Goal: Task Accomplishment & Management: Complete application form

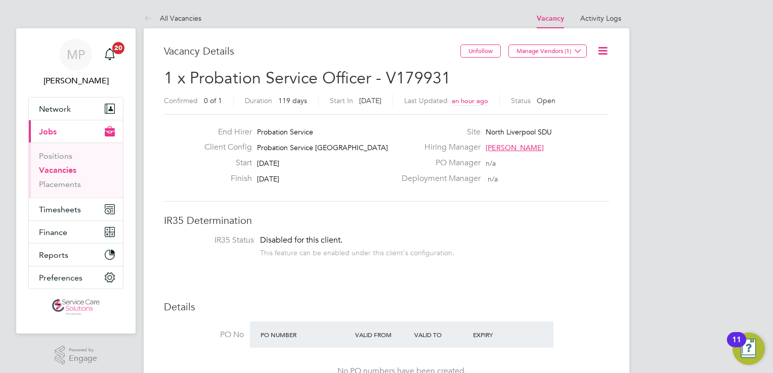
click at [59, 169] on link "Vacancies" at bounding box center [57, 170] width 37 height 10
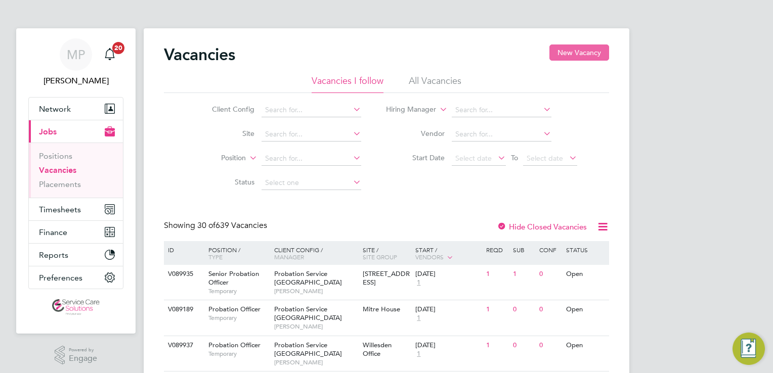
click at [581, 53] on button "New Vacancy" at bounding box center [579, 52] width 60 height 16
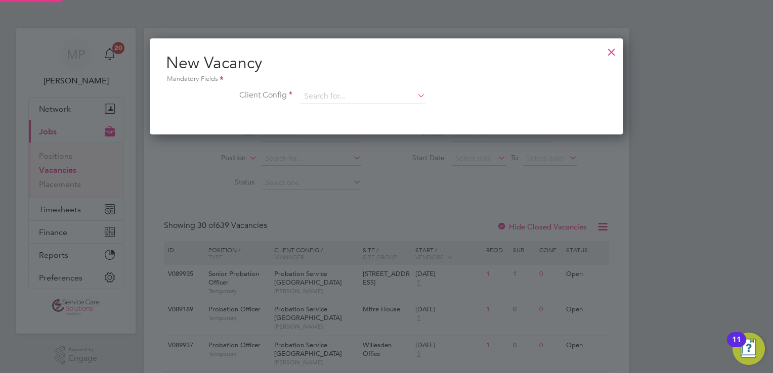
scroll to position [96, 474]
click at [337, 84] on div "Mandatory Fields" at bounding box center [386, 79] width 441 height 11
click at [373, 101] on input at bounding box center [362, 96] width 125 height 15
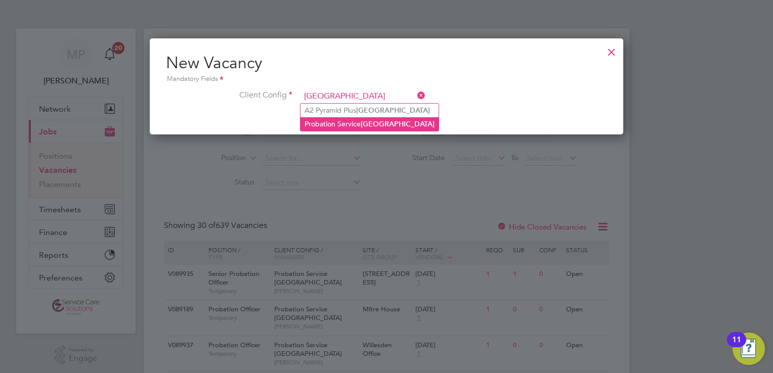
click at [391, 125] on li "Probation Service [GEOGRAPHIC_DATA]" at bounding box center [369, 124] width 138 height 14
type input "Probation Service [GEOGRAPHIC_DATA]"
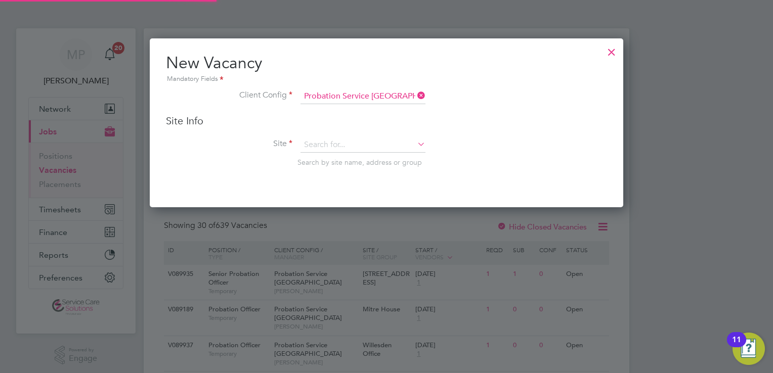
scroll to position [168, 474]
click at [359, 141] on input at bounding box center [362, 145] width 125 height 15
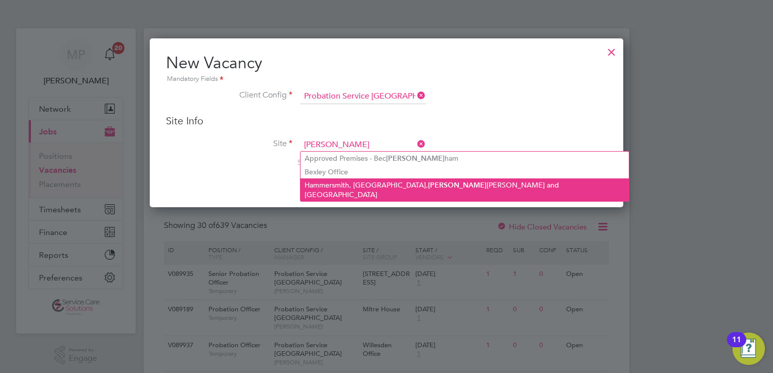
click at [364, 186] on li "Hammersmith, [GEOGRAPHIC_DATA], [PERSON_NAME], [PERSON_NAME] and [GEOGRAPHIC_DA…" at bounding box center [464, 190] width 328 height 23
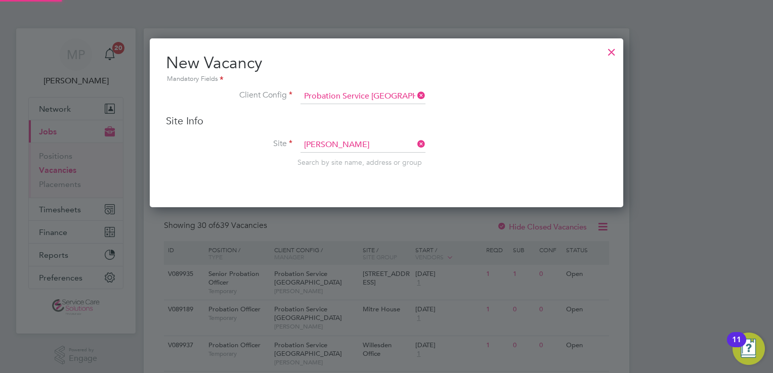
type input "Hammersmith, [GEOGRAPHIC_DATA], [GEOGRAPHIC_DATA], [GEOGRAPHIC_DATA] and [GEOGR…"
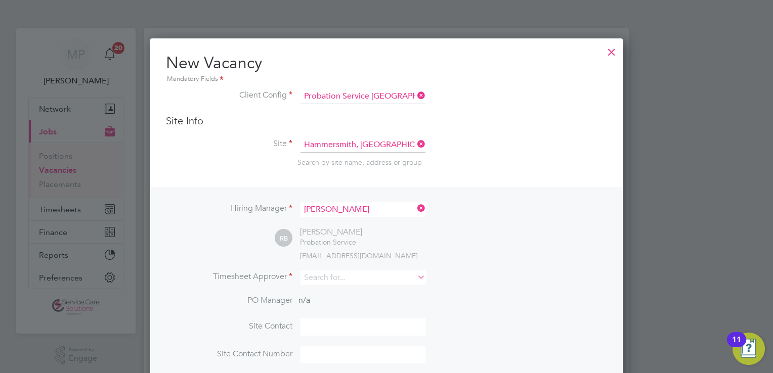
click at [415, 209] on icon at bounding box center [415, 208] width 0 height 14
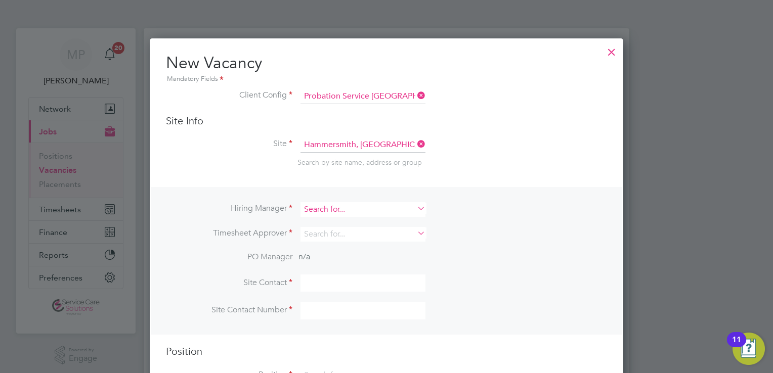
scroll to position [5, 5]
click at [328, 208] on input at bounding box center [362, 209] width 125 height 15
click at [367, 221] on li "[PERSON_NAME]" at bounding box center [362, 222] width 125 height 14
type input "[PERSON_NAME]"
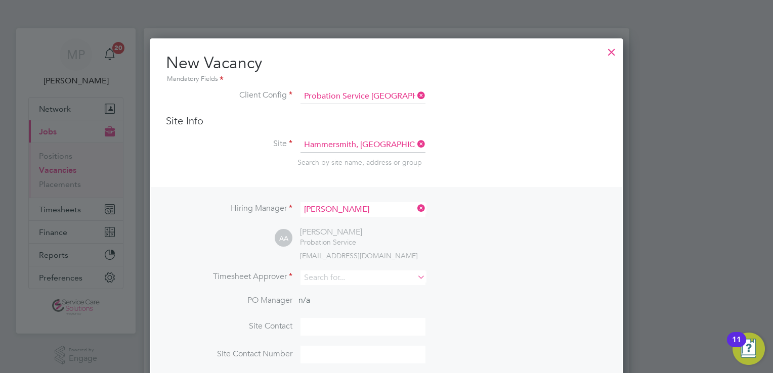
scroll to position [418, 474]
click at [332, 278] on input at bounding box center [362, 278] width 125 height 15
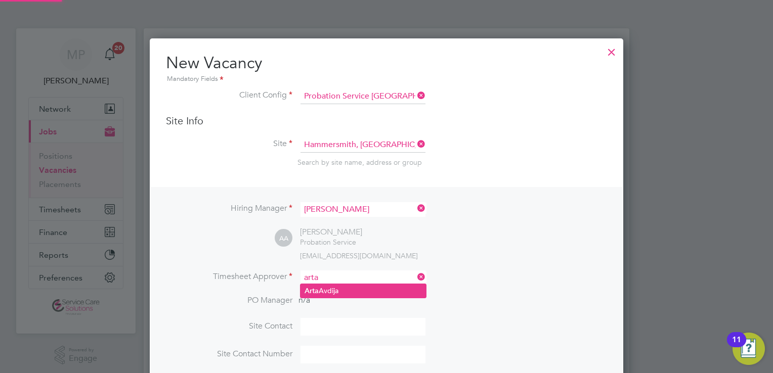
click at [344, 292] on li "[PERSON_NAME]" at bounding box center [362, 291] width 125 height 14
type input "[PERSON_NAME]"
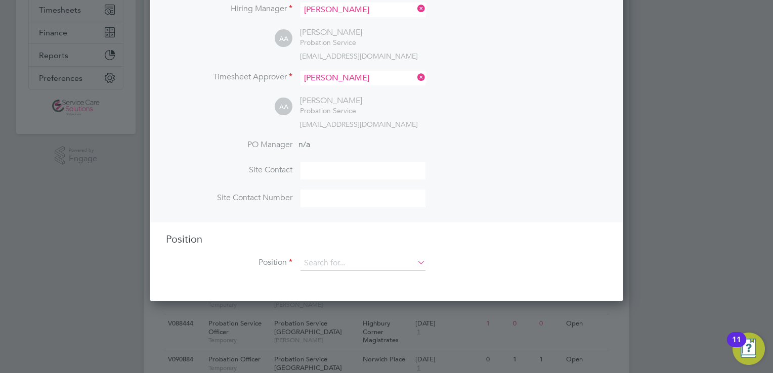
scroll to position [202, 0]
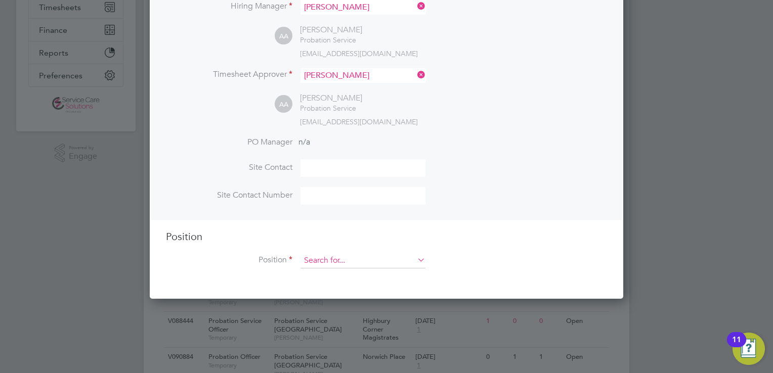
click at [353, 262] on input at bounding box center [362, 260] width 125 height 15
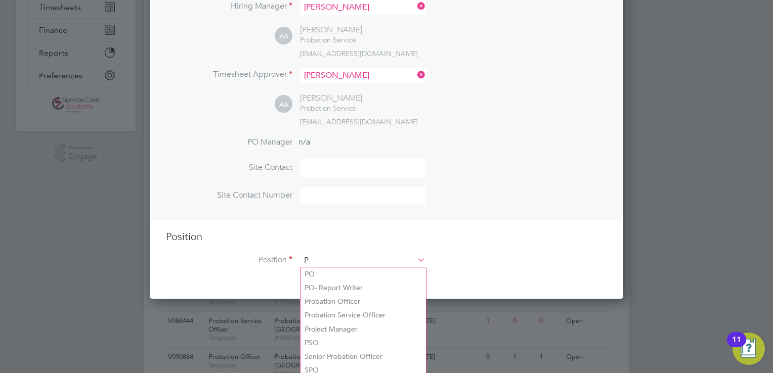
scroll to position [1448, 474]
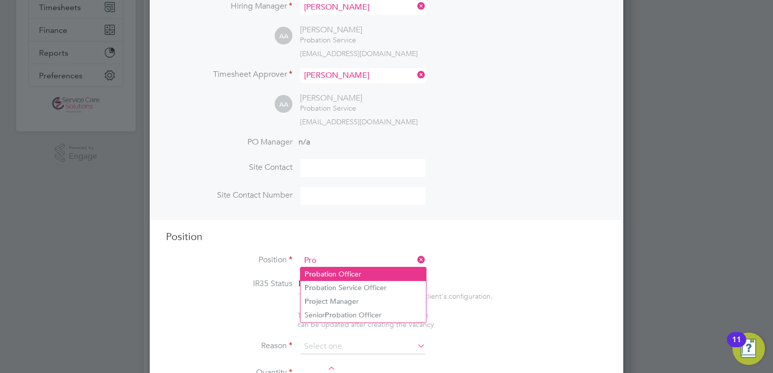
click at [355, 276] on li "Pro bation Officer" at bounding box center [362, 274] width 125 height 14
type input "Probation Officer"
type textarea "Qualified Probation Officer"
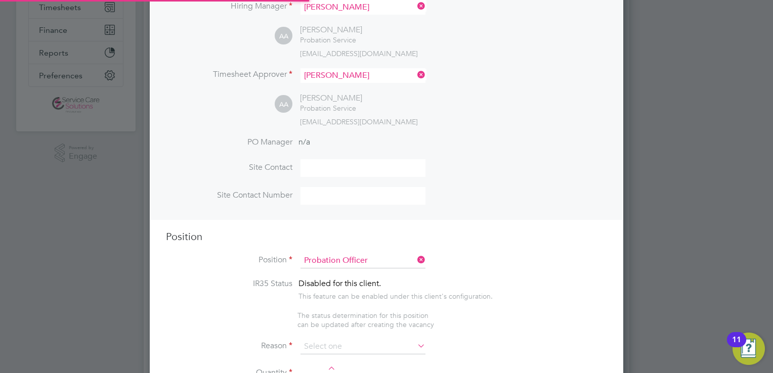
scroll to position [30, 53]
click at [333, 343] on input at bounding box center [362, 346] width 125 height 15
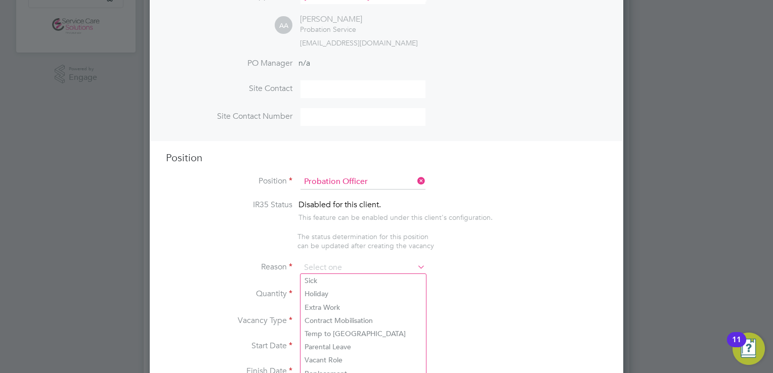
scroll to position [303, 0]
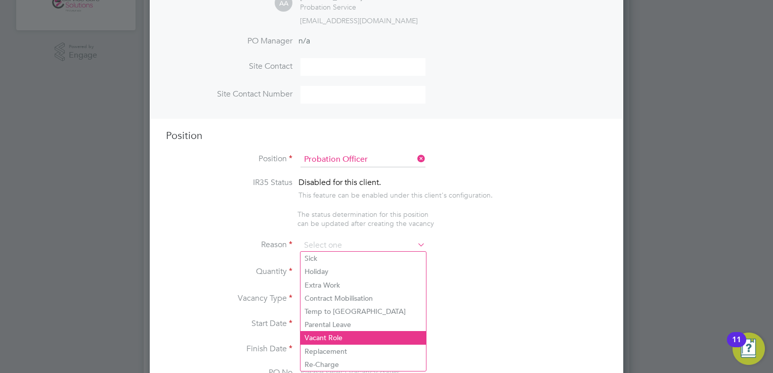
click at [333, 335] on li "Vacant Role" at bounding box center [362, 337] width 125 height 13
type input "Vacant Role"
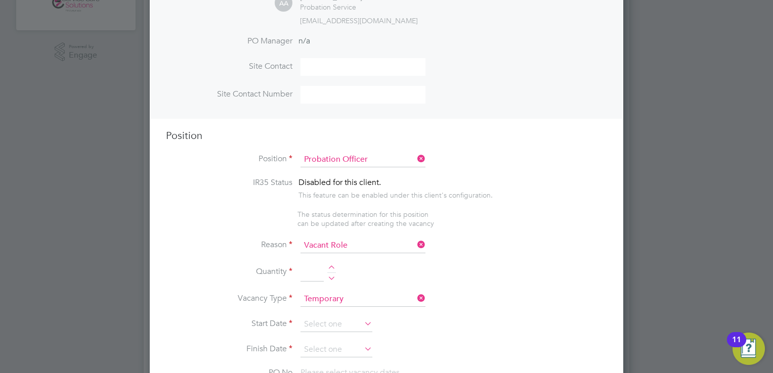
click at [332, 268] on div at bounding box center [331, 268] width 9 height 7
type input "1"
click at [320, 323] on input at bounding box center [336, 324] width 72 height 15
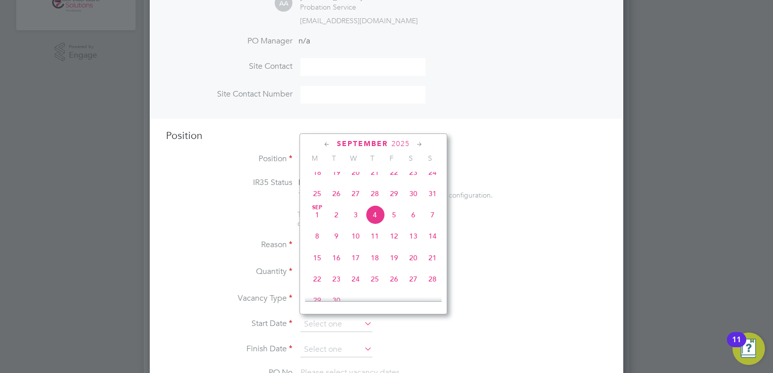
click at [320, 246] on span "8" at bounding box center [316, 236] width 19 height 19
type input "[DATE]"
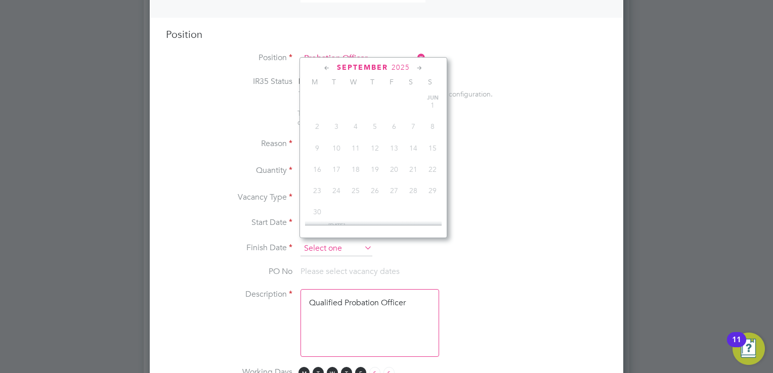
scroll to position [330, 0]
click at [314, 244] on input at bounding box center [336, 248] width 72 height 15
click at [419, 67] on icon at bounding box center [420, 68] width 10 height 11
click at [420, 68] on icon at bounding box center [420, 68] width 10 height 11
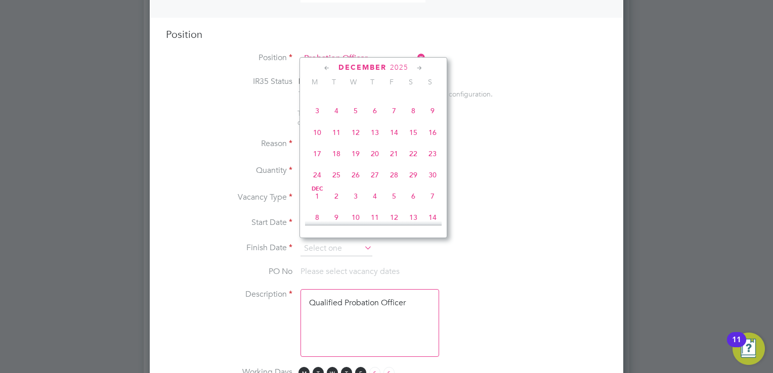
scroll to position [680, 0]
drag, startPoint x: 429, startPoint y: 169, endPoint x: 419, endPoint y: 199, distance: 32.0
click at [429, 160] on span "28" at bounding box center [432, 150] width 19 height 19
type input "[DATE]"
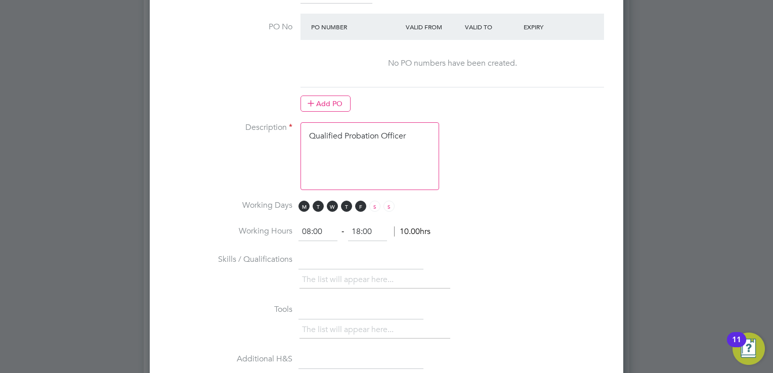
drag, startPoint x: 350, startPoint y: 152, endPoint x: 355, endPoint y: 149, distance: 5.5
click at [350, 151] on textarea "Qualified Probation Officer" at bounding box center [369, 156] width 139 height 68
drag, startPoint x: 413, startPoint y: 136, endPoint x: 286, endPoint y: 126, distance: 127.3
click at [287, 126] on li "Description Qualified Probation Officer" at bounding box center [386, 161] width 441 height 78
paste textarea "The tracking number for this OP1 request is: " 2334B" Yes Question Answer Proba…"
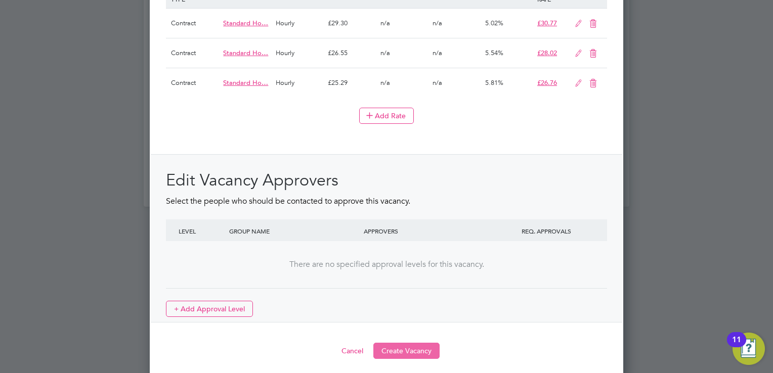
type textarea "The tracking number for this OP1 request is: " 2334B" Yes Question Answer Proba…"
click at [419, 345] on button "Create Vacancy" at bounding box center [406, 351] width 66 height 16
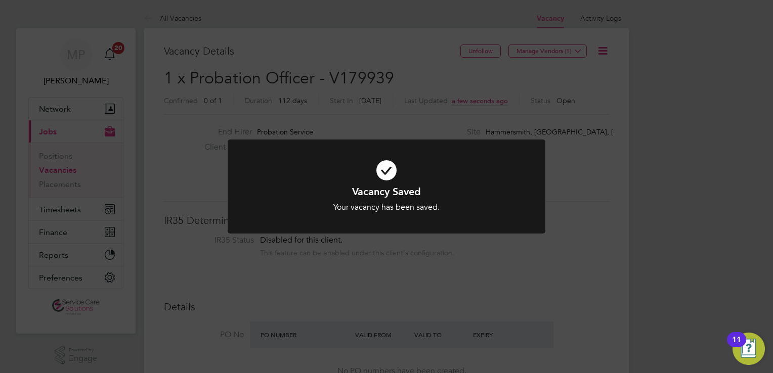
drag, startPoint x: 433, startPoint y: 96, endPoint x: 422, endPoint y: 96, distance: 10.6
click at [430, 96] on div "Vacancy Saved Your vacancy has been saved. Cancel Okay" at bounding box center [386, 186] width 773 height 373
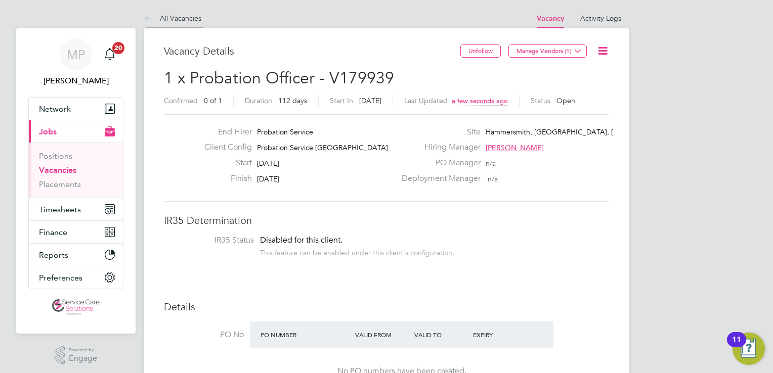
click at [165, 18] on link "All Vacancies" at bounding box center [173, 18] width 58 height 9
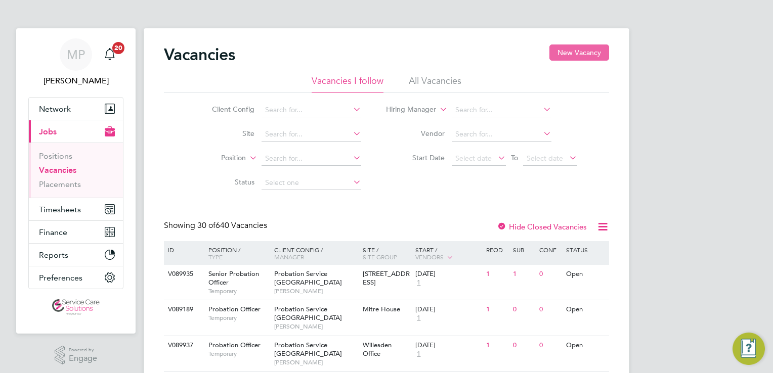
click at [556, 52] on button "New Vacancy" at bounding box center [579, 52] width 60 height 16
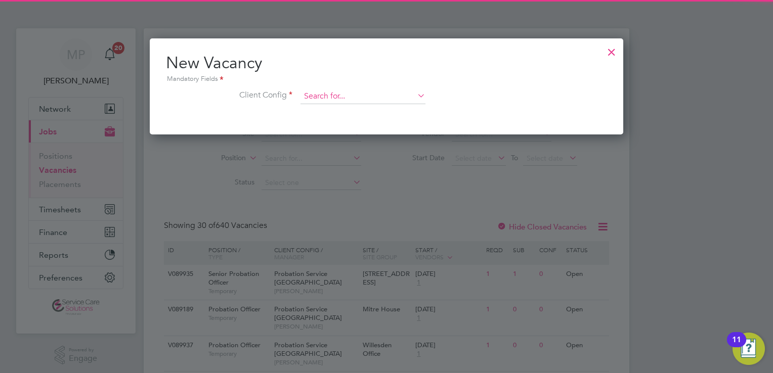
click at [366, 97] on input at bounding box center [362, 96] width 125 height 15
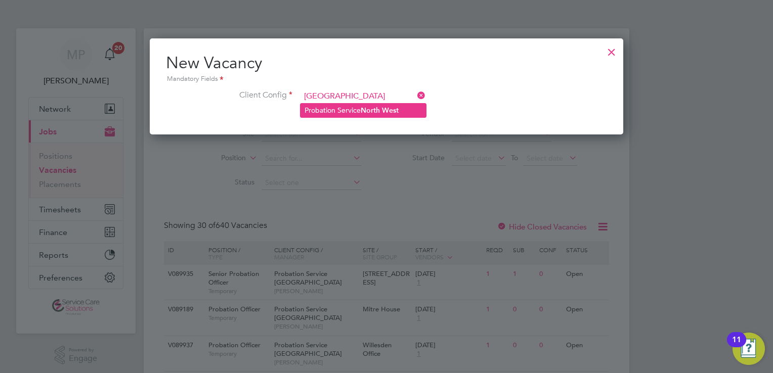
click at [357, 113] on li "Probation Service [GEOGRAPHIC_DATA]" at bounding box center [362, 111] width 125 height 14
type input "Probation Service [GEOGRAPHIC_DATA]"
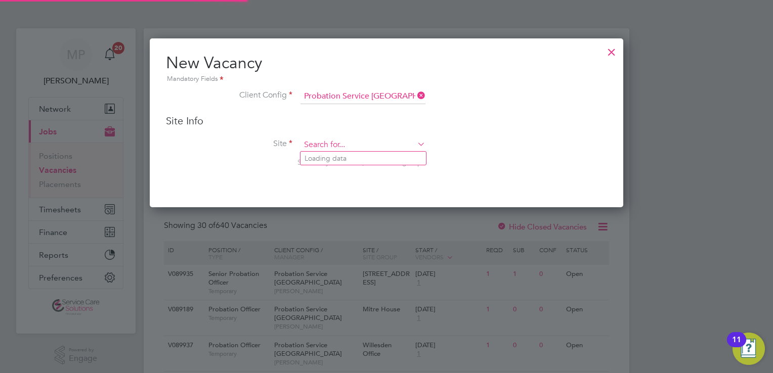
click at [332, 147] on input at bounding box center [362, 145] width 125 height 15
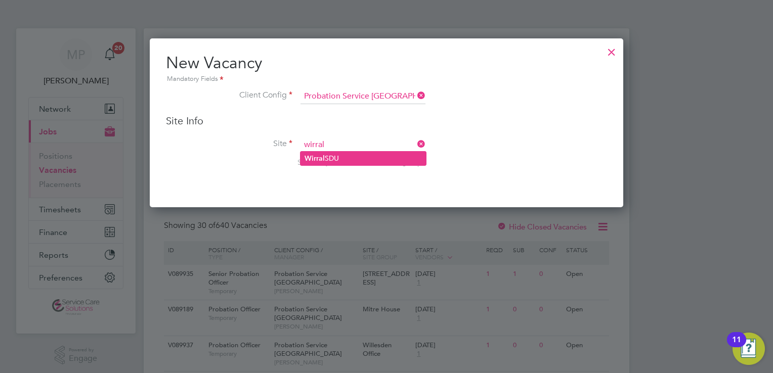
click at [322, 157] on b "Wirral" at bounding box center [314, 158] width 20 height 9
type input "Wirral SDU"
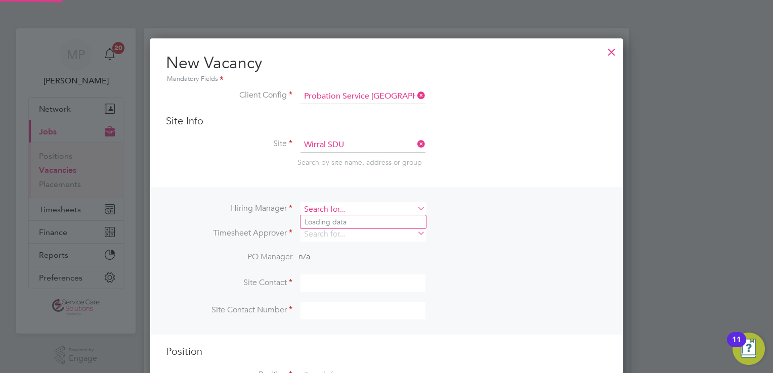
click at [346, 208] on input at bounding box center [362, 209] width 125 height 15
type input "j"
click at [415, 143] on icon at bounding box center [415, 144] width 0 height 14
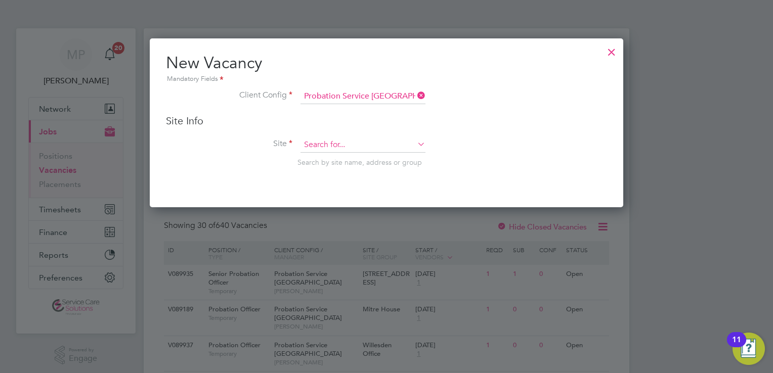
scroll to position [168, 474]
click at [326, 141] on input at bounding box center [362, 145] width 125 height 15
type input "s"
drag, startPoint x: 613, startPoint y: 51, endPoint x: 540, endPoint y: 66, distance: 74.3
click at [611, 51] on div at bounding box center [611, 49] width 18 height 18
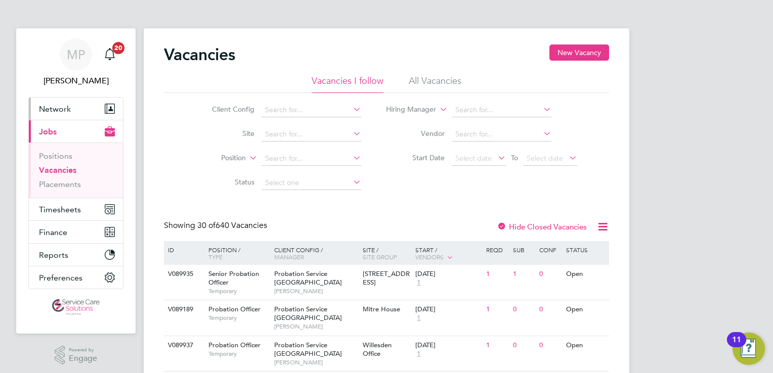
click at [48, 98] on button "Network" at bounding box center [76, 109] width 94 height 22
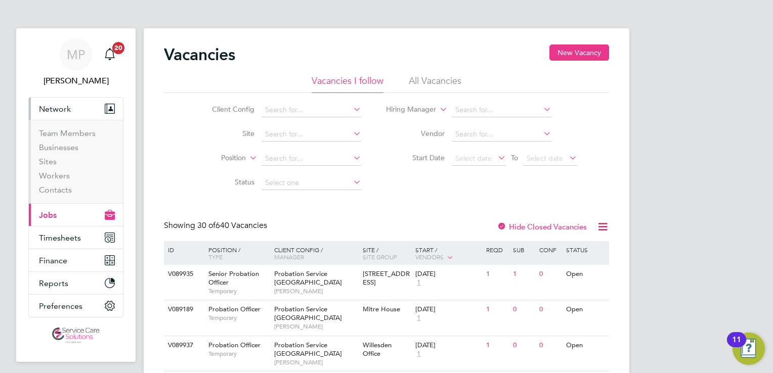
click at [44, 110] on span "Network" at bounding box center [55, 109] width 32 height 10
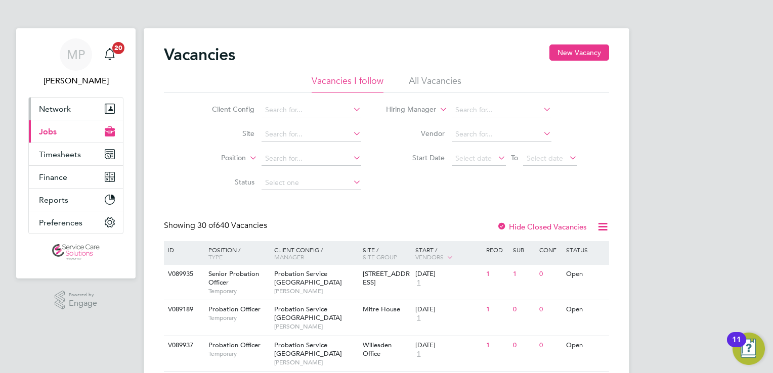
click at [40, 104] on button "Network" at bounding box center [76, 109] width 94 height 22
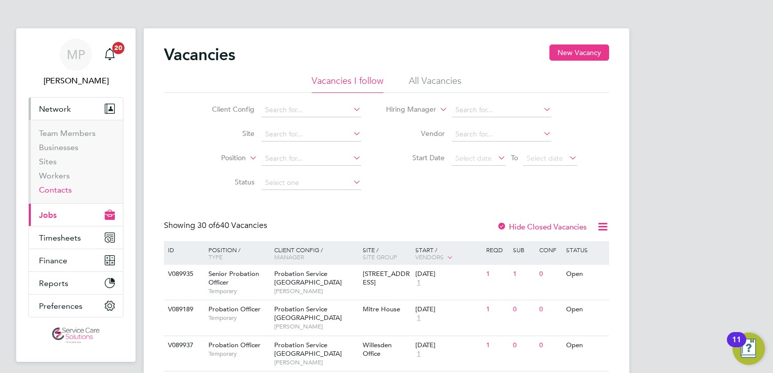
drag, startPoint x: 51, startPoint y: 193, endPoint x: 90, endPoint y: 189, distance: 39.6
click at [51, 193] on link "Contacts" at bounding box center [55, 190] width 33 height 10
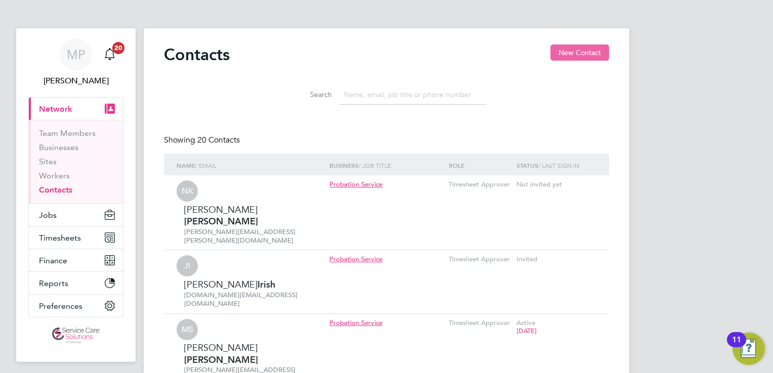
click at [585, 51] on button "New Contact" at bounding box center [579, 52] width 59 height 16
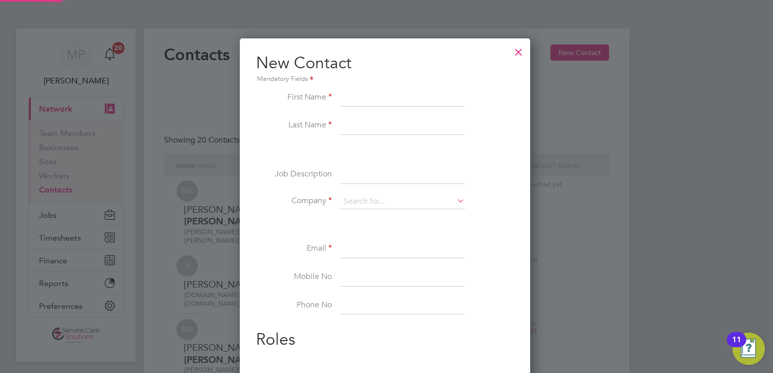
scroll to position [382, 293]
click at [359, 254] on input at bounding box center [402, 249] width 125 height 18
paste input "[PERSON_NAME][EMAIL_ADDRESS][PERSON_NAME][DOMAIN_NAME]"
type input "[PERSON_NAME][EMAIL_ADDRESS][PERSON_NAME][DOMAIN_NAME]"
click at [352, 199] on input at bounding box center [402, 201] width 125 height 15
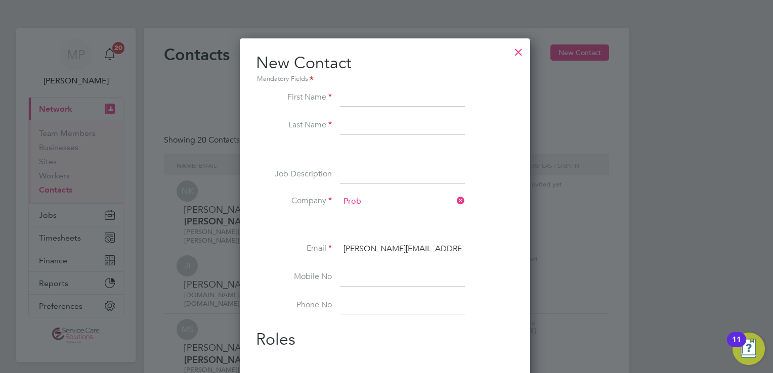
click at [389, 218] on li "Prob ation Service" at bounding box center [402, 216] width 125 height 14
type input "Probation Service"
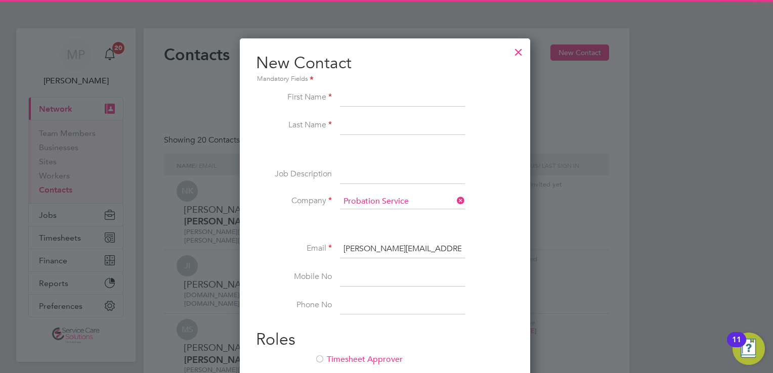
click at [376, 98] on input at bounding box center [402, 98] width 125 height 18
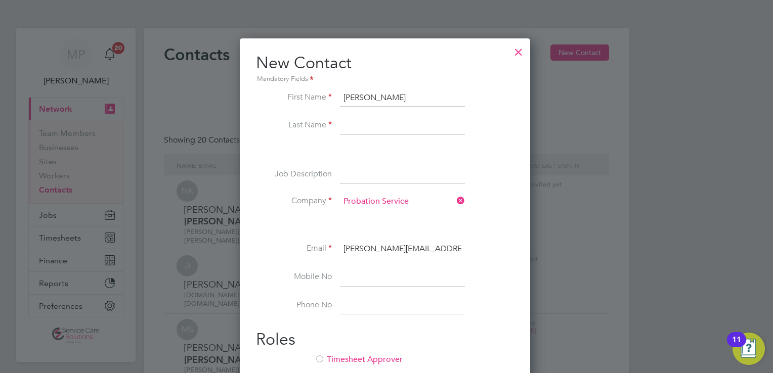
type input "[PERSON_NAME]"
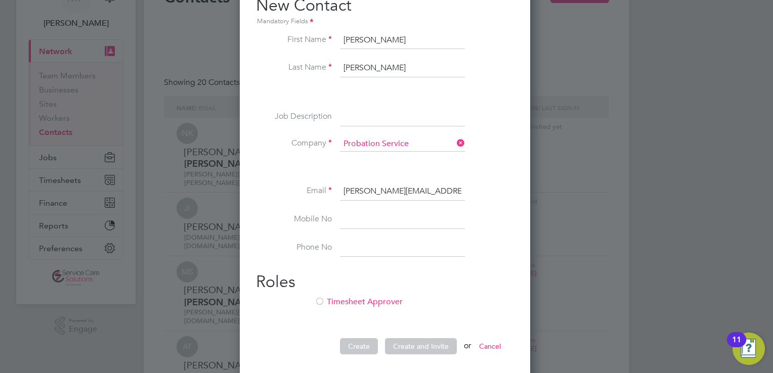
scroll to position [152, 0]
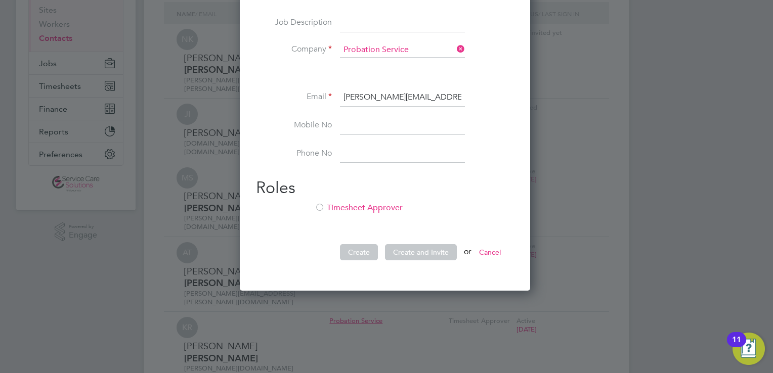
type input "[PERSON_NAME]"
click at [337, 197] on h2 "Roles" at bounding box center [385, 187] width 258 height 21
click at [341, 205] on li "Timesheet Approver" at bounding box center [385, 213] width 258 height 21
click at [364, 256] on button "Create" at bounding box center [359, 252] width 38 height 16
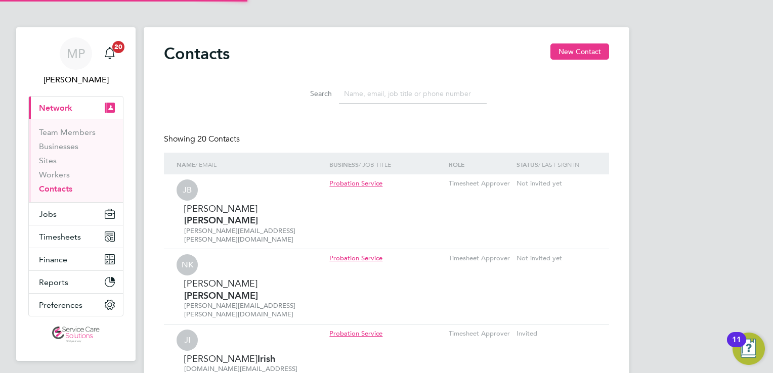
scroll to position [0, 0]
click at [50, 219] on button "Jobs" at bounding box center [76, 215] width 94 height 22
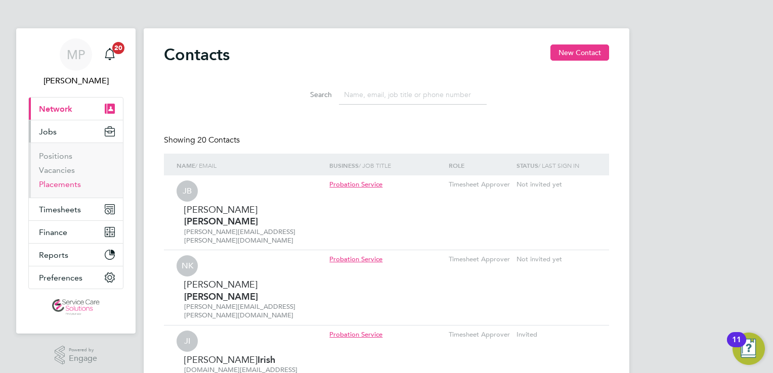
click at [57, 183] on link "Placements" at bounding box center [60, 185] width 42 height 10
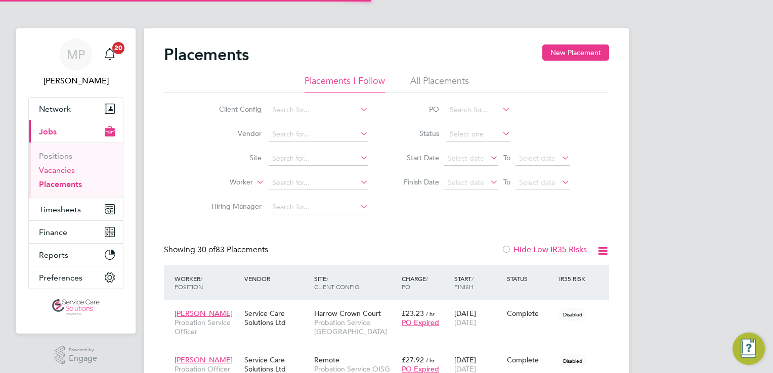
scroll to position [29, 88]
click at [48, 167] on link "Vacancies" at bounding box center [57, 170] width 36 height 10
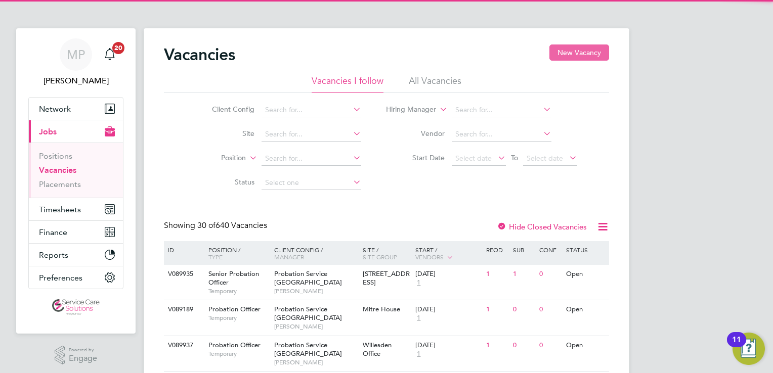
click at [563, 53] on button "New Vacancy" at bounding box center [579, 52] width 60 height 16
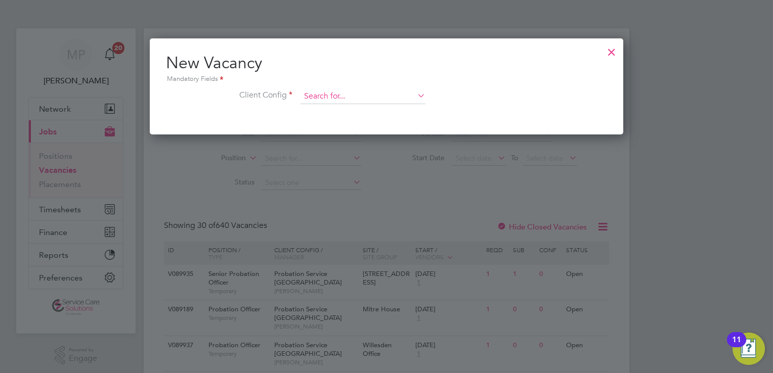
click at [345, 94] on input at bounding box center [362, 96] width 125 height 15
click at [337, 95] on input at bounding box center [362, 96] width 125 height 15
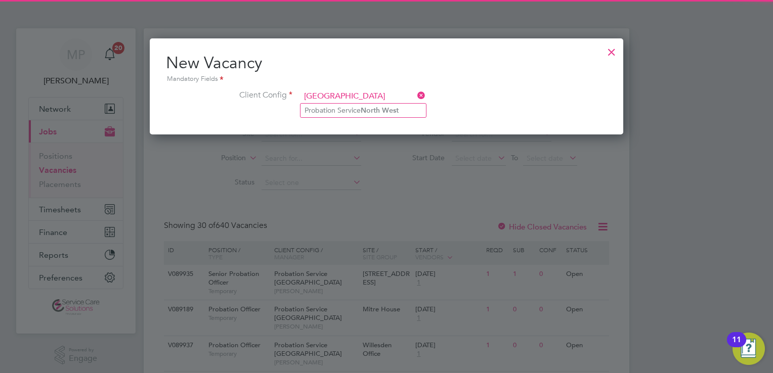
type input "[GEOGRAPHIC_DATA]"
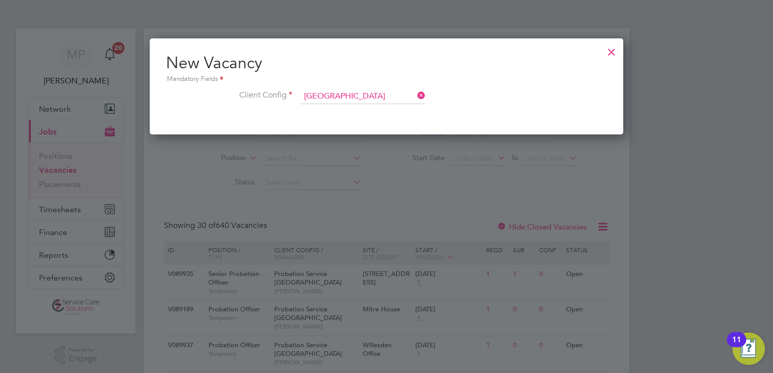
click at [343, 104] on ul "Probation Service [GEOGRAPHIC_DATA]" at bounding box center [363, 110] width 126 height 15
click at [343, 109] on li "Client Config" at bounding box center [386, 101] width 441 height 25
click at [342, 91] on input at bounding box center [362, 96] width 125 height 15
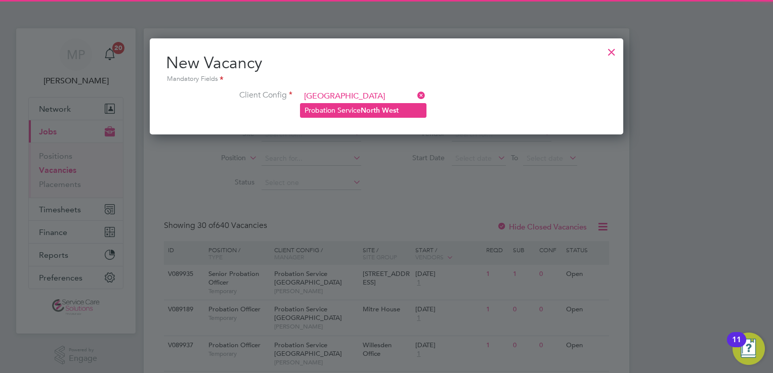
click at [356, 111] on li "Probation Service [GEOGRAPHIC_DATA]" at bounding box center [362, 111] width 125 height 14
type input "Probation Service [GEOGRAPHIC_DATA]"
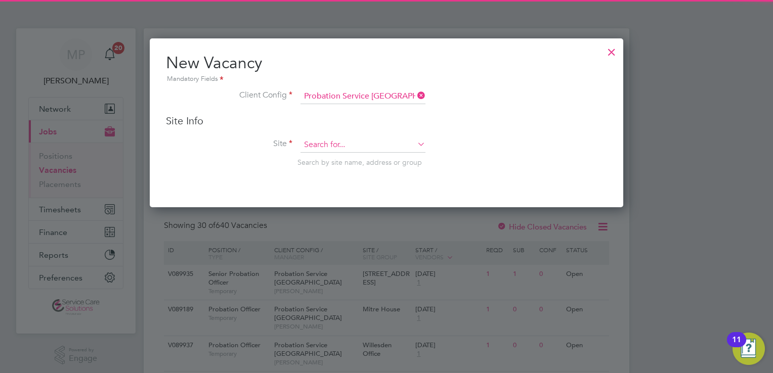
click at [326, 144] on input at bounding box center [362, 145] width 125 height 15
click at [332, 153] on li "Wirral SDU" at bounding box center [362, 159] width 125 height 14
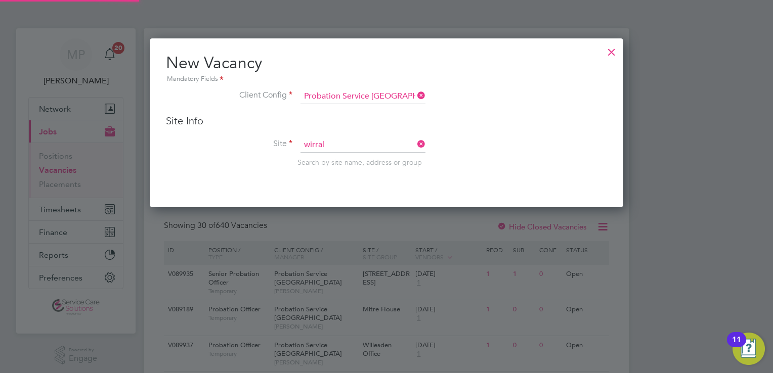
type input "Wirral SDU"
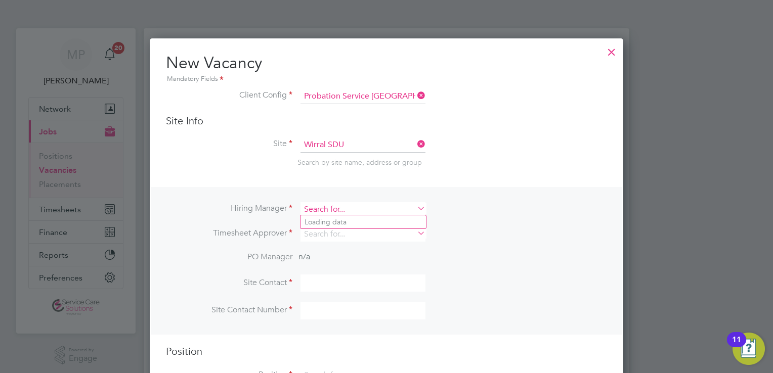
click at [345, 207] on input at bounding box center [362, 209] width 125 height 15
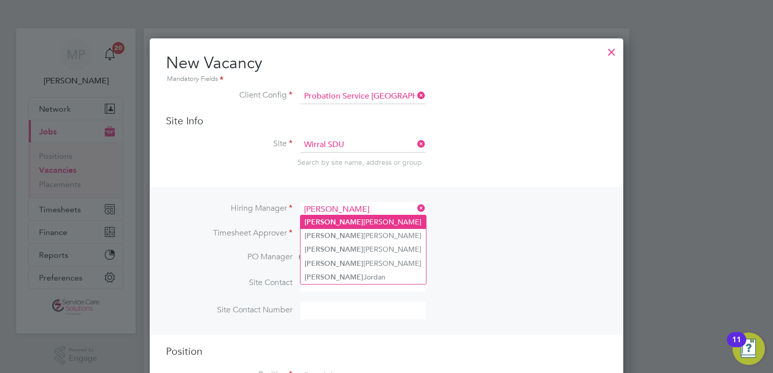
click at [350, 222] on li "[PERSON_NAME]" at bounding box center [362, 222] width 125 height 14
type input "[PERSON_NAME]"
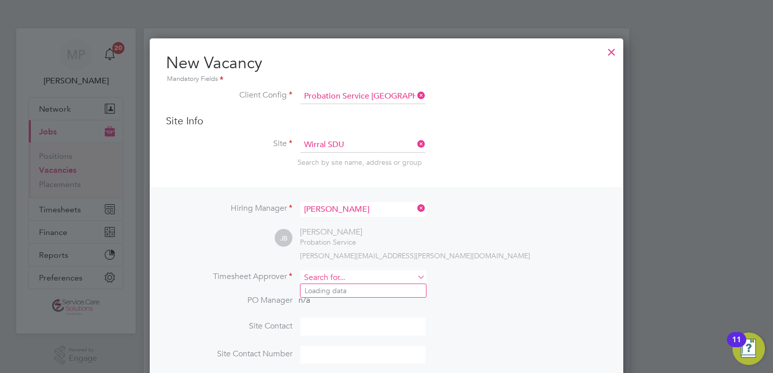
drag, startPoint x: 329, startPoint y: 282, endPoint x: 330, endPoint y: 275, distance: 7.2
click at [328, 282] on input at bounding box center [362, 278] width 125 height 15
click at [326, 290] on b "[PERSON_NAME]" at bounding box center [333, 291] width 59 height 9
type input "[PERSON_NAME]"
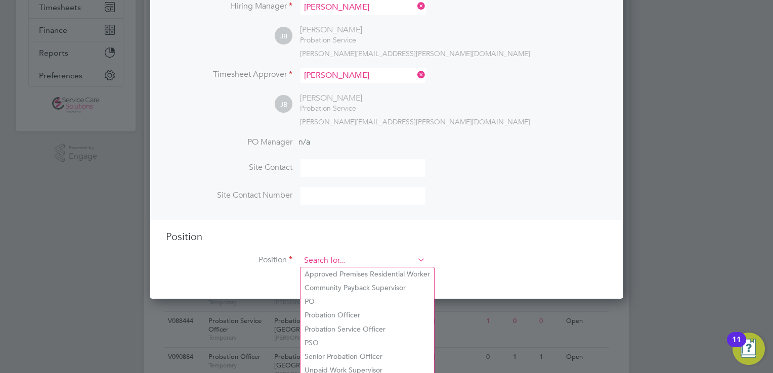
click at [340, 262] on input at bounding box center [362, 260] width 125 height 15
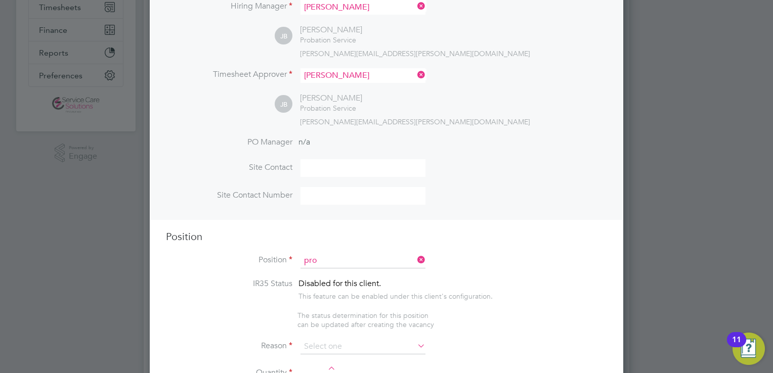
click at [359, 288] on li "Pro bation Officer" at bounding box center [367, 288] width 134 height 14
type input "Probation Officer"
type textarea "Qualified Probation Officer"
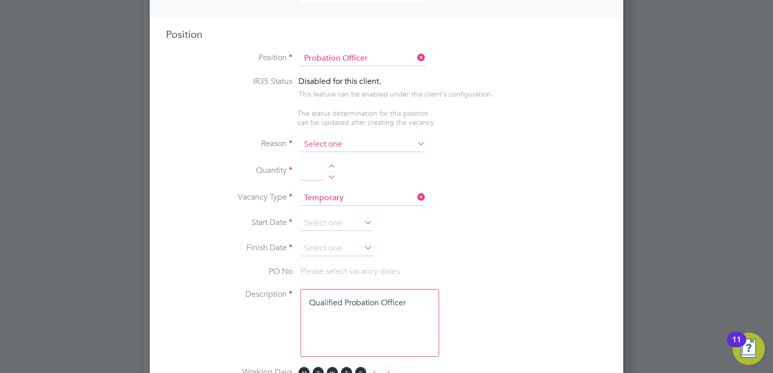
click at [326, 142] on input at bounding box center [362, 144] width 125 height 15
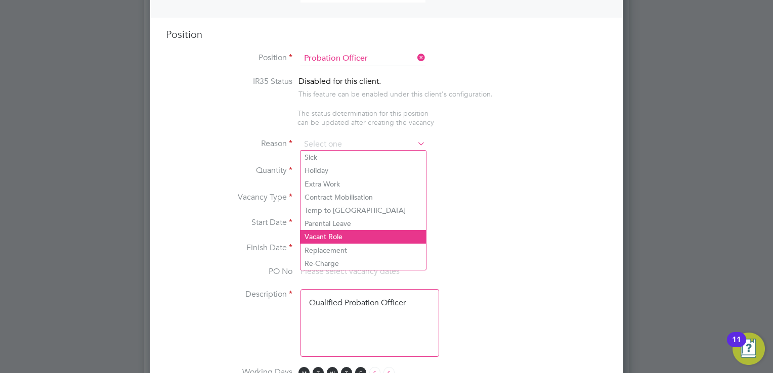
drag, startPoint x: 329, startPoint y: 238, endPoint x: 329, endPoint y: 231, distance: 7.1
click at [329, 237] on li "Vacant Role" at bounding box center [362, 236] width 125 height 13
type input "Vacant Role"
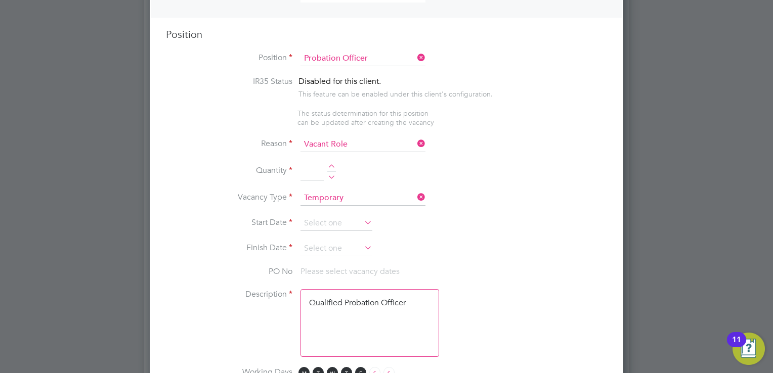
click at [330, 164] on div at bounding box center [331, 167] width 9 height 7
type input "1"
click at [318, 221] on input at bounding box center [336, 223] width 72 height 15
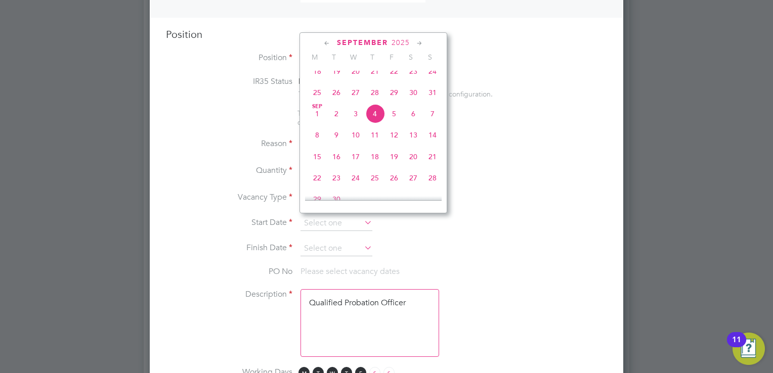
click at [317, 145] on span "8" at bounding box center [316, 134] width 19 height 19
type input "[DATE]"
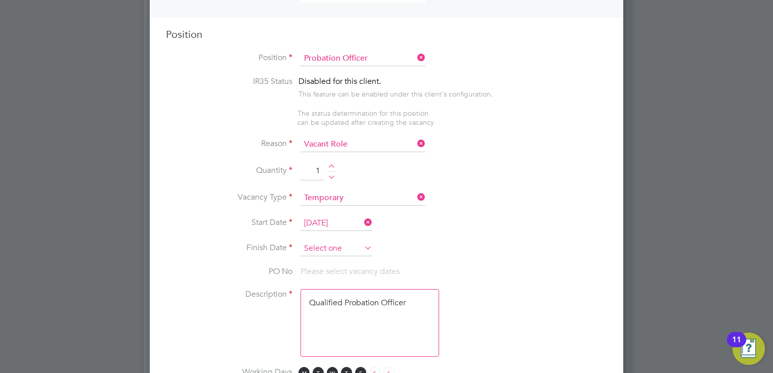
click at [322, 243] on input at bounding box center [336, 248] width 72 height 15
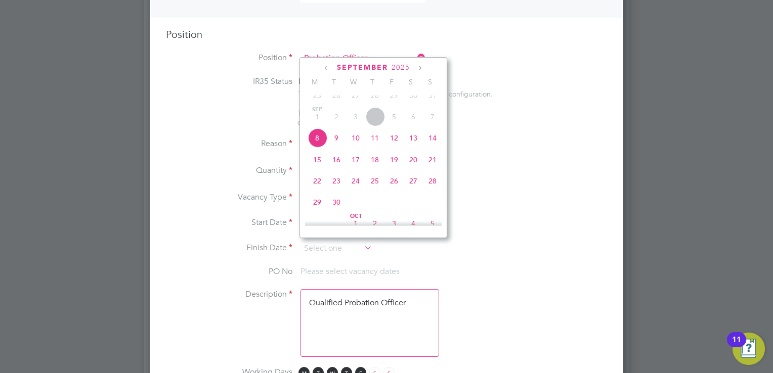
click at [421, 70] on icon at bounding box center [420, 68] width 10 height 11
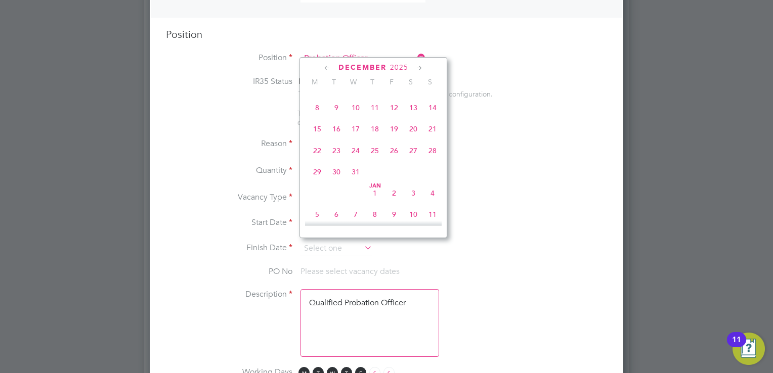
click at [433, 160] on span "28" at bounding box center [432, 150] width 19 height 19
type input "[DATE]"
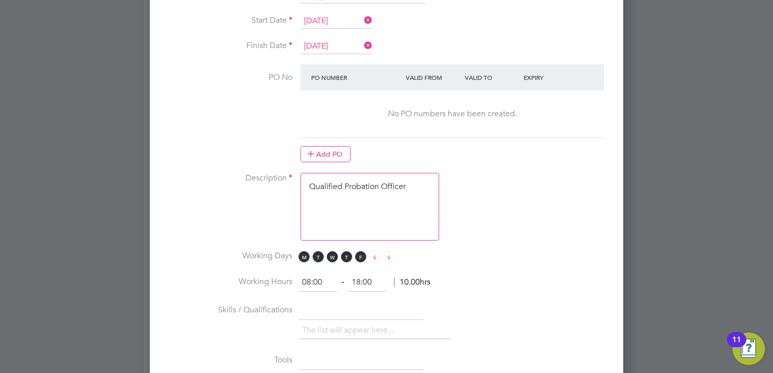
click at [368, 212] on textarea "Qualified Probation Officer" at bounding box center [369, 207] width 139 height 68
drag, startPoint x: 405, startPoint y: 185, endPoint x: 267, endPoint y: 182, distance: 137.6
click at [269, 183] on li "Description Qualified Probation Officer" at bounding box center [386, 212] width 441 height 78
type textarea "r"
click at [327, 184] on textarea at bounding box center [369, 207] width 139 height 68
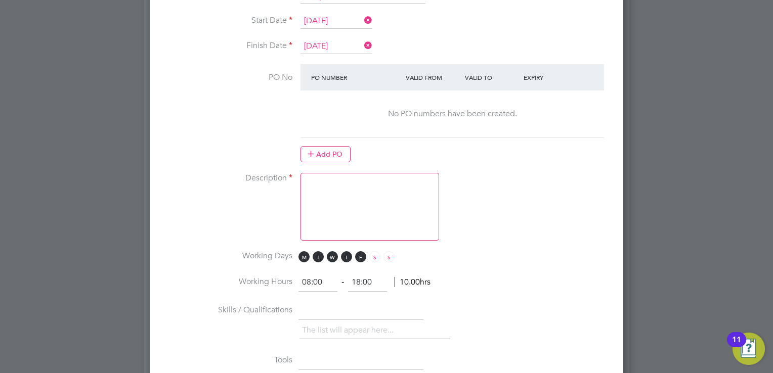
paste textarea "Lor ipsumdol sitame con adip EL7 seddoei te: " 5747I" Utl Etdolore Magnaa Enima…"
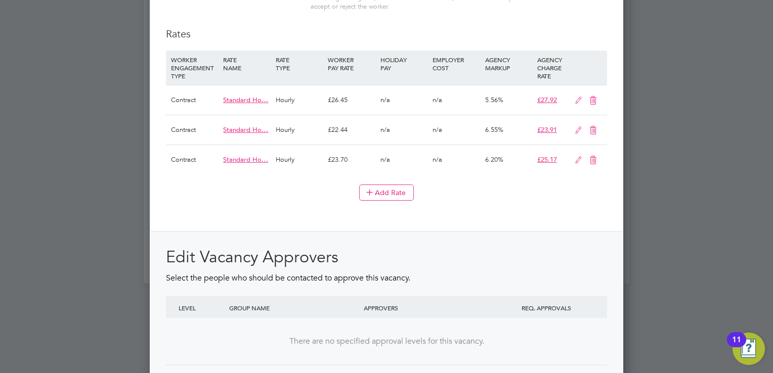
scroll to position [1240, 0]
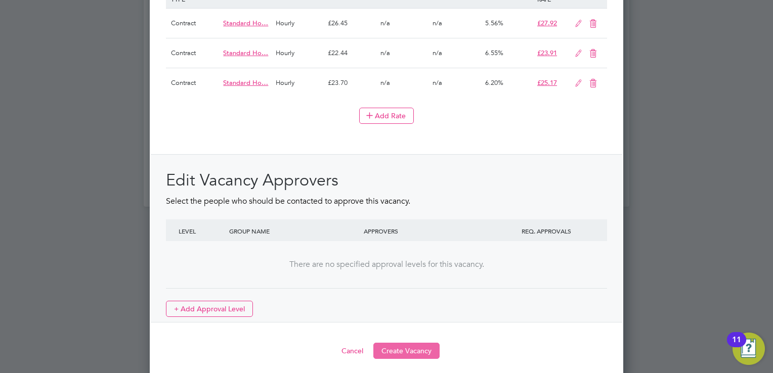
type textarea "Lor ipsumdol sitame con adip EL7 seddoei te: " 5747I" Utl Etdolore Magnaa Enima…"
click at [401, 343] on button "Create Vacancy" at bounding box center [406, 351] width 66 height 16
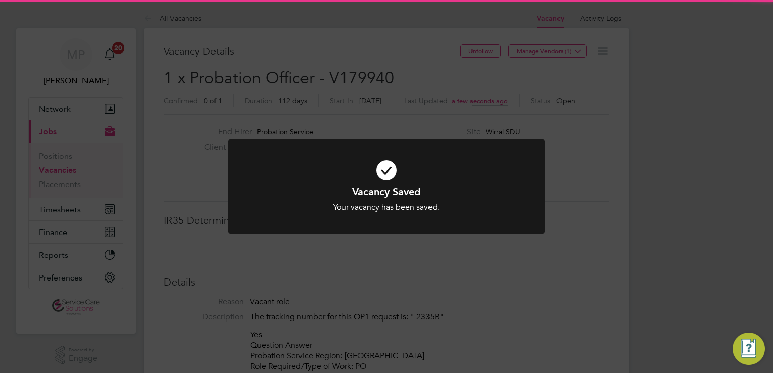
scroll to position [5, 5]
